Goal: Information Seeking & Learning: Check status

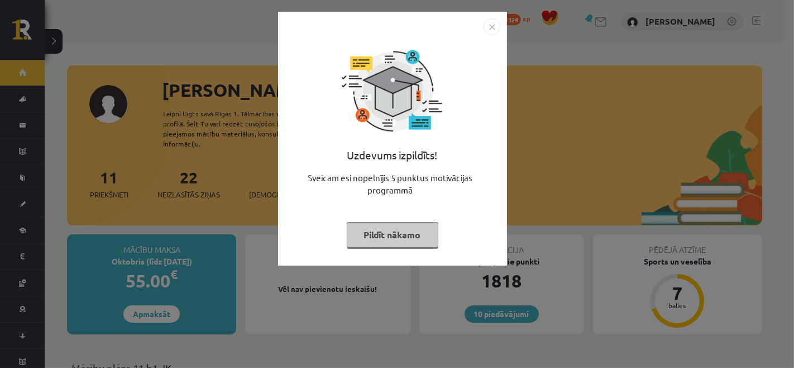
click at [493, 30] on img "Close" at bounding box center [492, 26] width 17 height 17
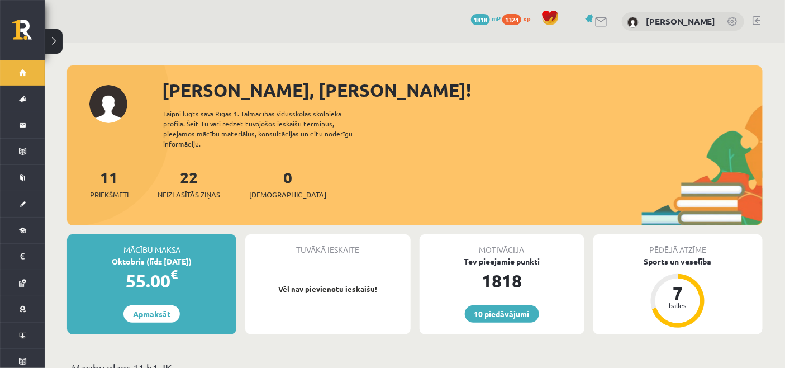
scroll to position [62, 0]
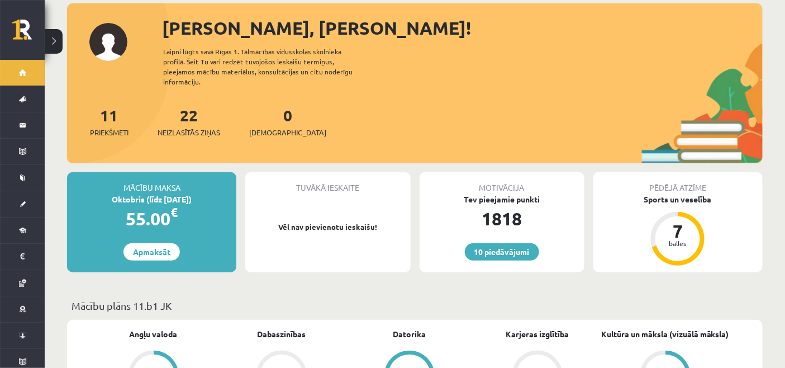
click at [141, 207] on div "55.00 €" at bounding box center [151, 218] width 169 height 27
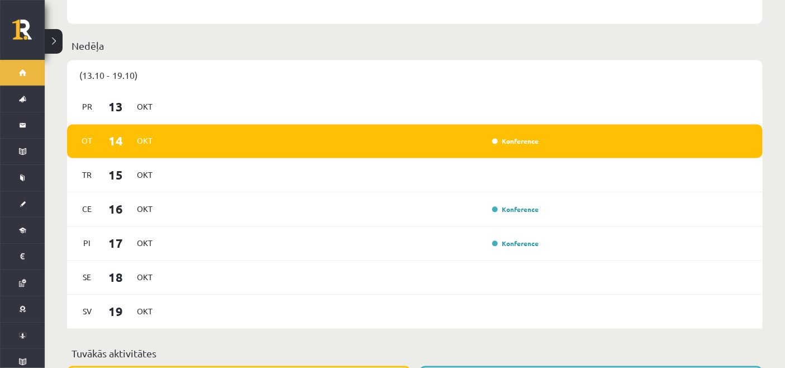
scroll to position [559, 0]
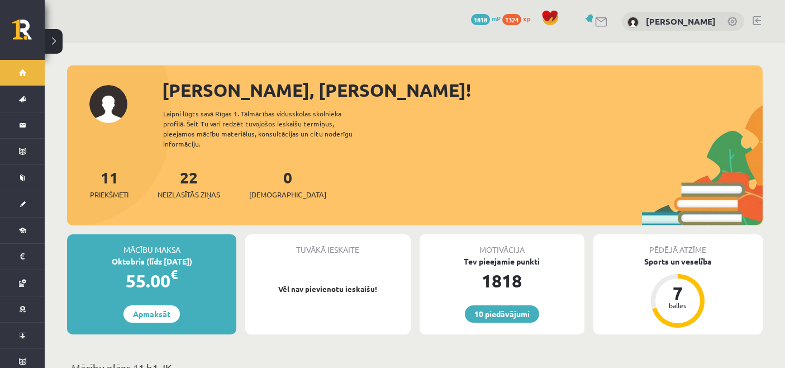
scroll to position [124, 0]
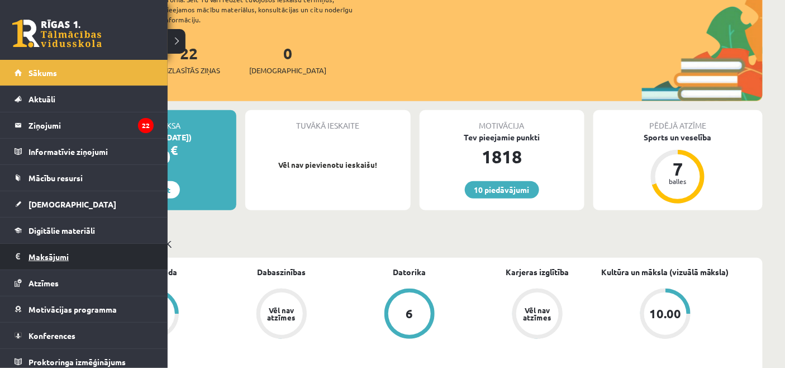
click at [46, 258] on legend "Maksājumi 0" at bounding box center [90, 257] width 125 height 26
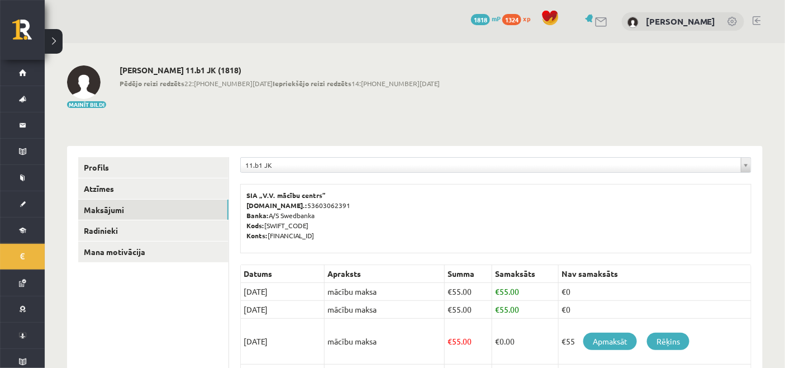
scroll to position [62, 0]
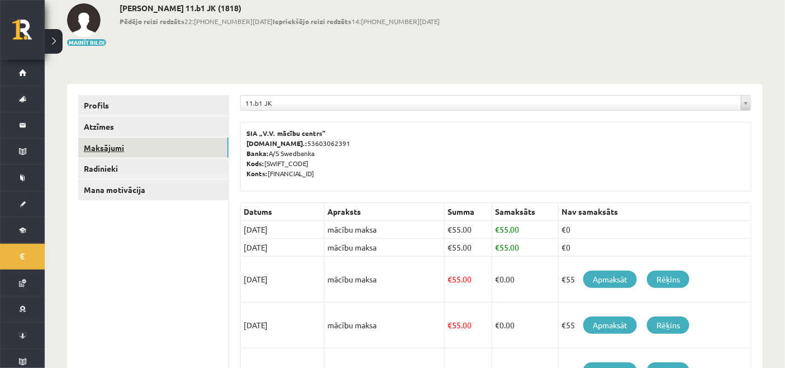
click at [118, 144] on link "Maksājumi" at bounding box center [153, 147] width 150 height 21
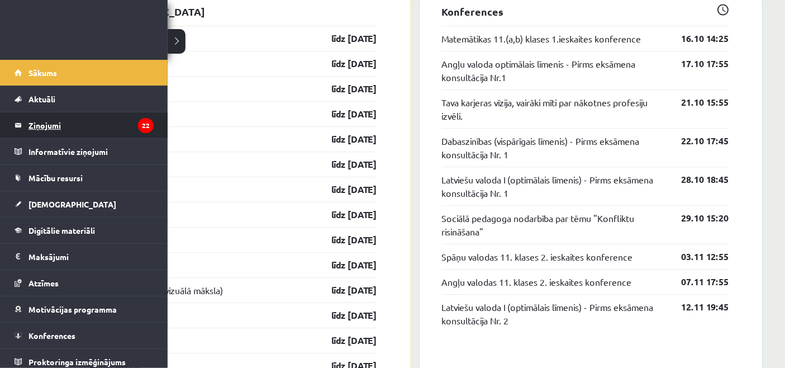
scroll to position [7, 0]
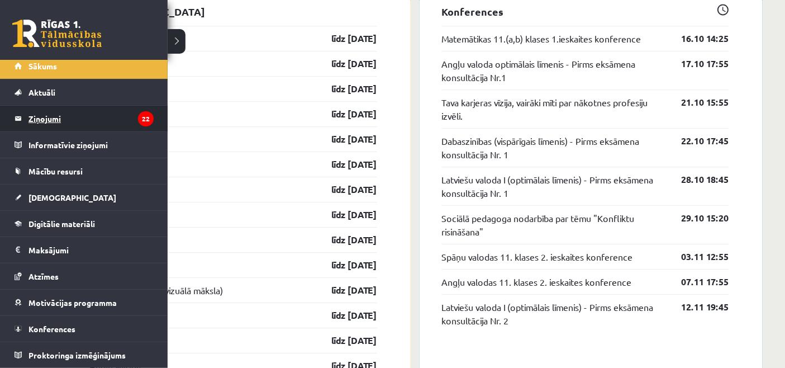
click at [48, 115] on legend "Ziņojumi 22" at bounding box center [90, 119] width 125 height 26
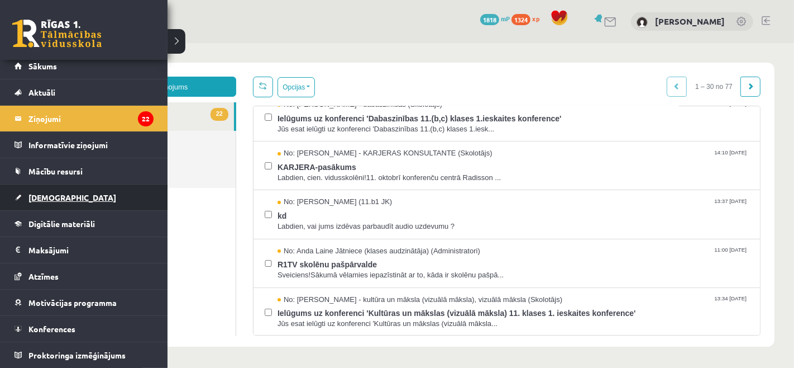
click at [69, 197] on link "[DEMOGRAPHIC_DATA]" at bounding box center [84, 197] width 139 height 26
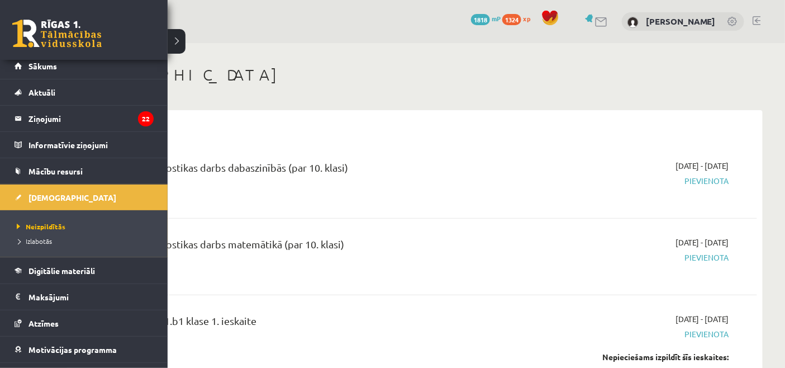
scroll to position [186, 0]
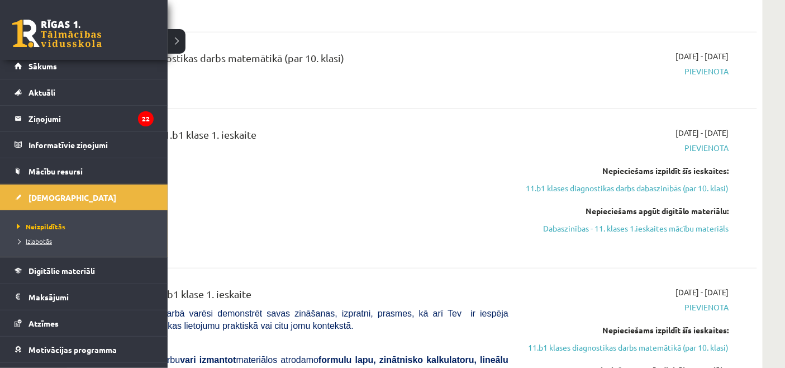
click at [28, 239] on span "Izlabotās" at bounding box center [33, 240] width 38 height 9
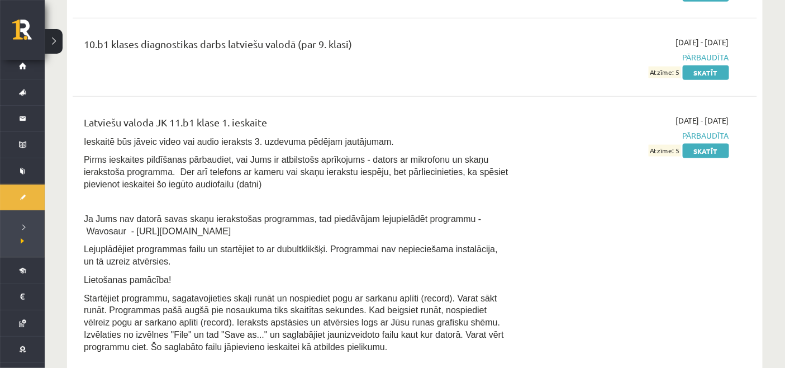
scroll to position [3289, 0]
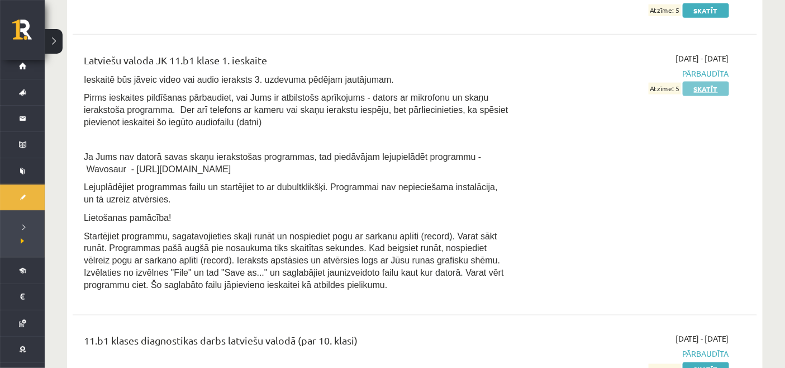
click at [704, 82] on link "Skatīt" at bounding box center [706, 89] width 46 height 15
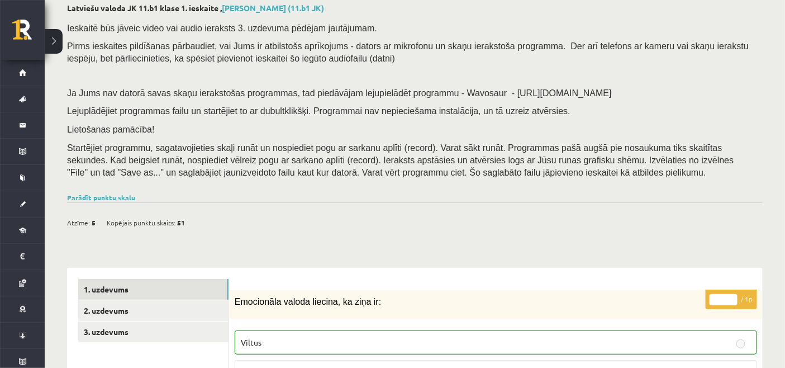
scroll to position [124, 0]
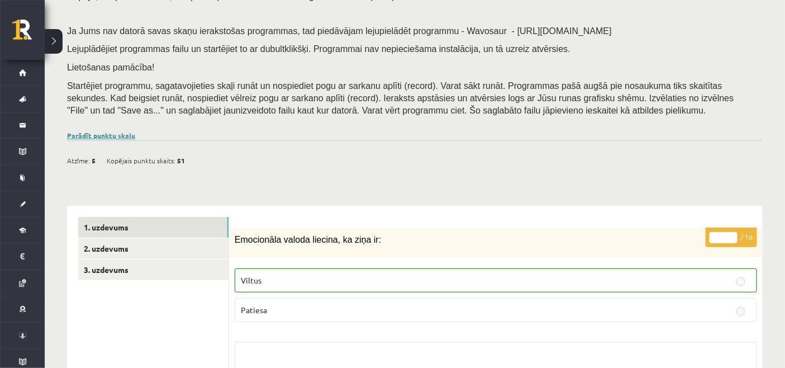
click at [116, 134] on link "Parādīt punktu skalu" at bounding box center [101, 135] width 68 height 9
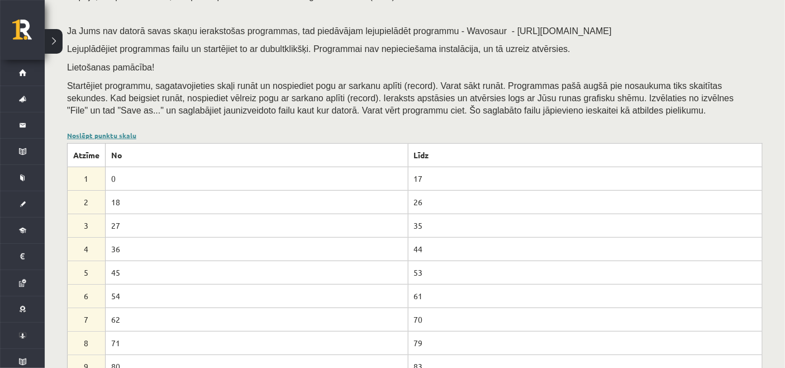
click at [118, 132] on link "Noslēpt punktu skalu" at bounding box center [101, 135] width 69 height 9
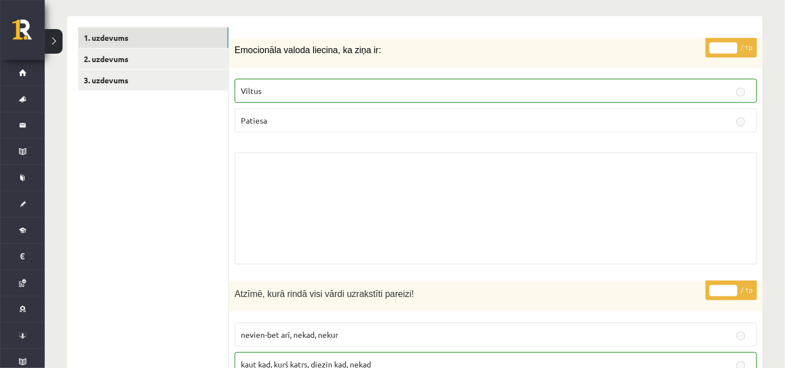
scroll to position [221, 0]
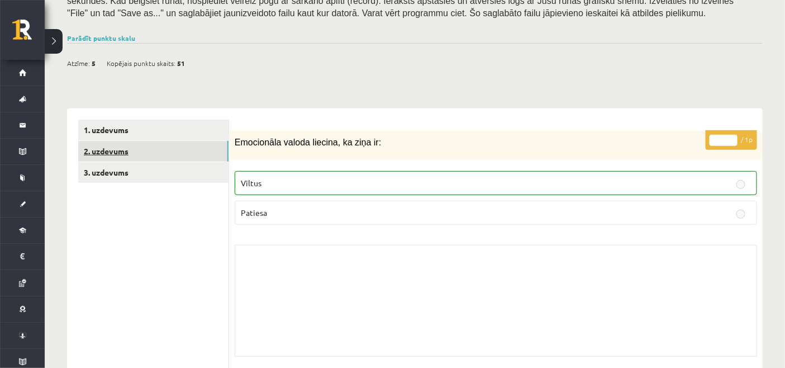
click at [137, 158] on link "2. uzdevums" at bounding box center [153, 151] width 150 height 21
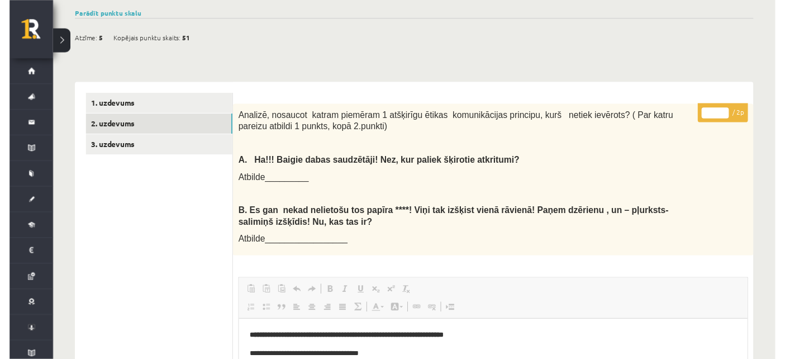
scroll to position [183, 0]
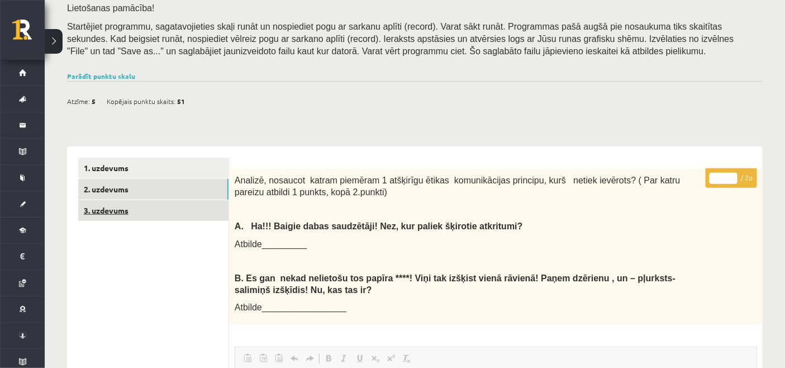
click at [107, 216] on link "3. uzdevums" at bounding box center [153, 210] width 150 height 21
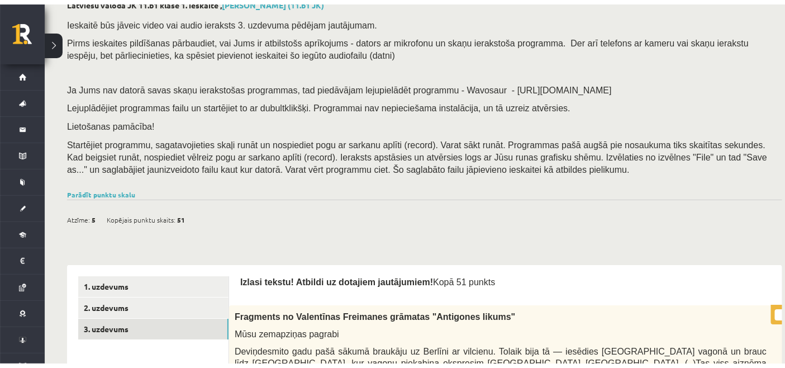
scroll to position [131, 0]
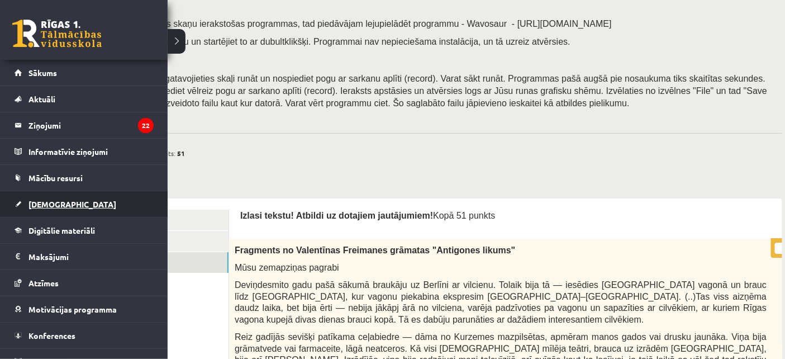
click at [49, 204] on span "[DEMOGRAPHIC_DATA]" at bounding box center [72, 204] width 88 height 10
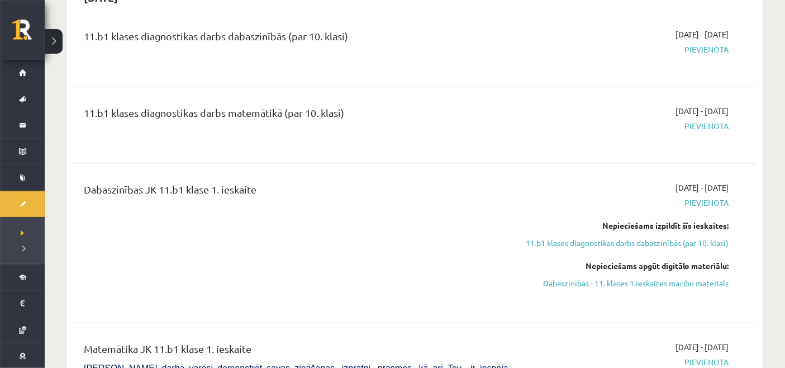
scroll to position [69, 0]
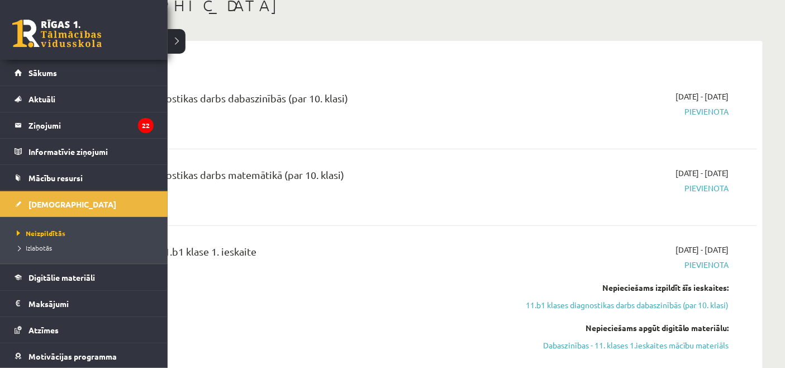
click at [31, 40] on link at bounding box center [56, 34] width 89 height 28
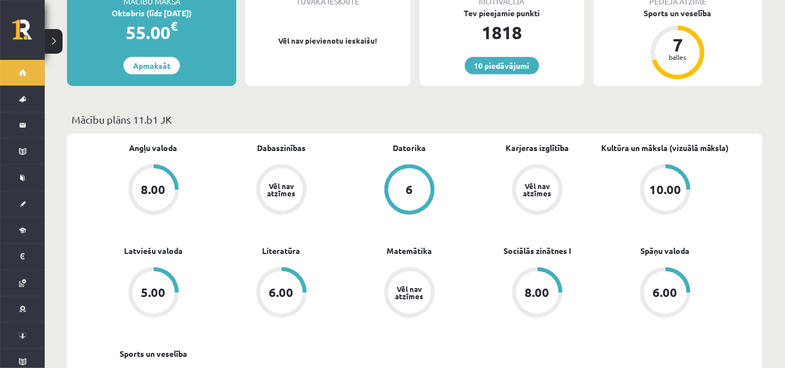
scroll to position [124, 0]
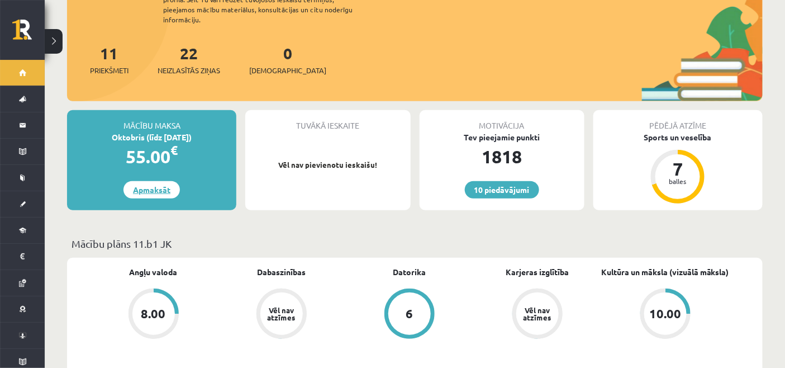
click at [159, 183] on link "Apmaksāt" at bounding box center [151, 189] width 56 height 17
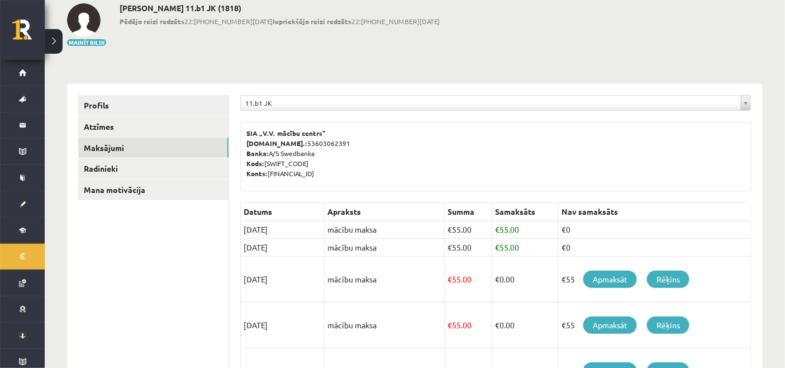
scroll to position [124, 0]
